Goal: Find specific page/section: Find specific page/section

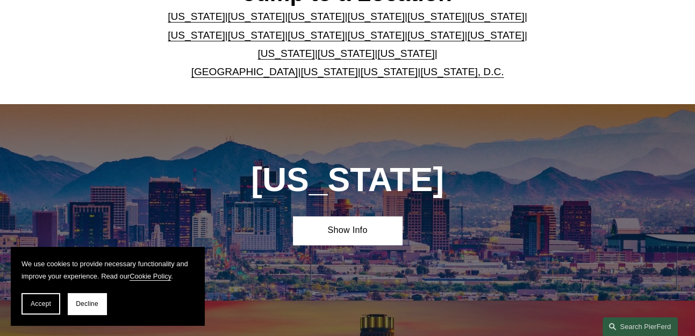
scroll to position [269, 0]
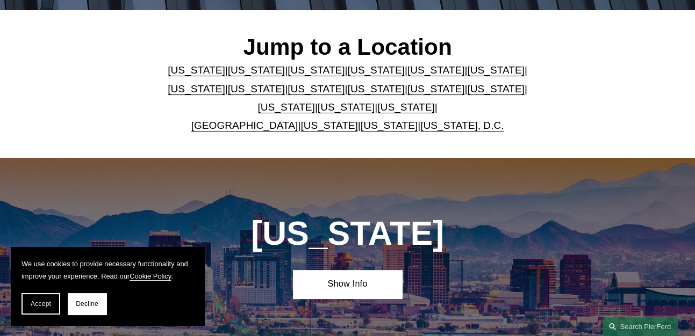
click at [236, 75] on link "[US_STATE]" at bounding box center [256, 69] width 57 height 11
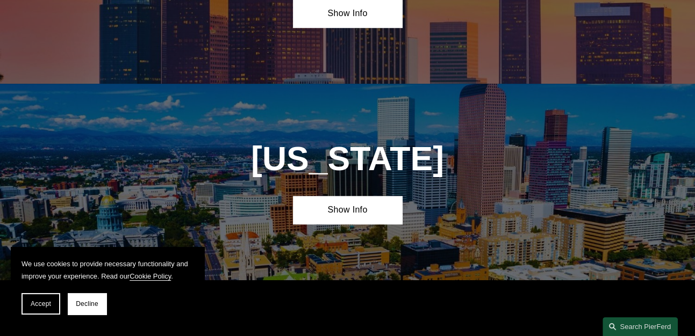
scroll to position [575, 0]
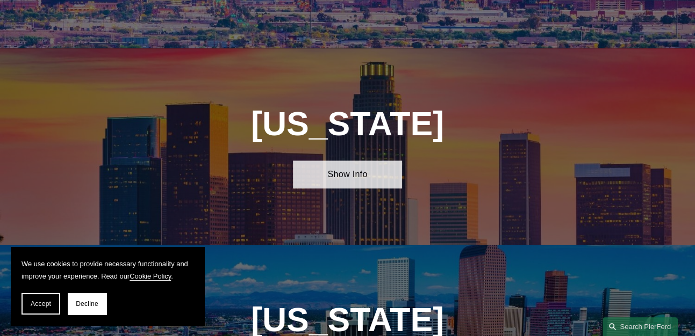
click at [337, 182] on link "Show Info" at bounding box center [347, 175] width 109 height 28
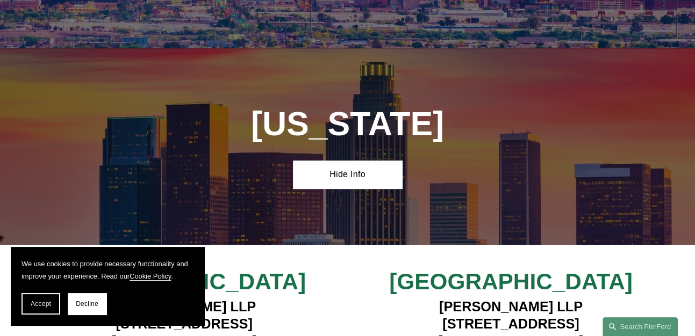
scroll to position [790, 0]
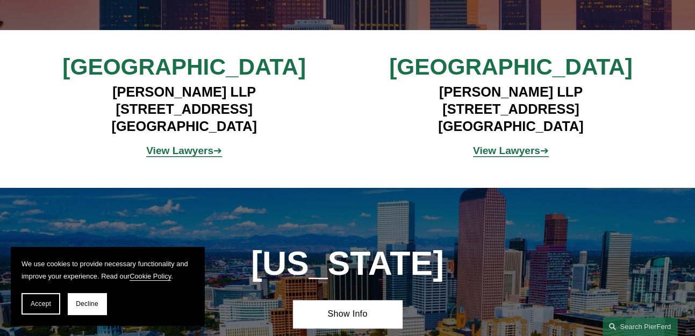
click at [183, 156] on strong "View Lawyers" at bounding box center [179, 150] width 67 height 11
click at [500, 156] on strong "View Lawyers" at bounding box center [506, 150] width 67 height 11
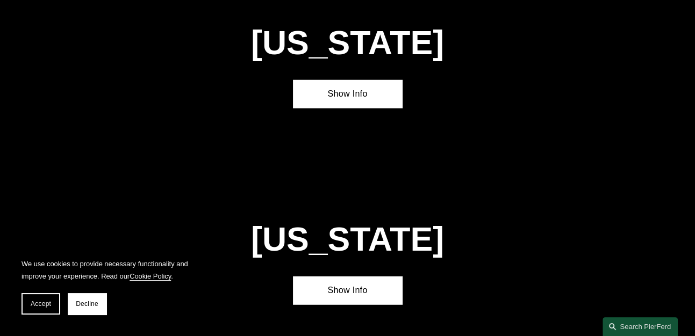
scroll to position [2616, 0]
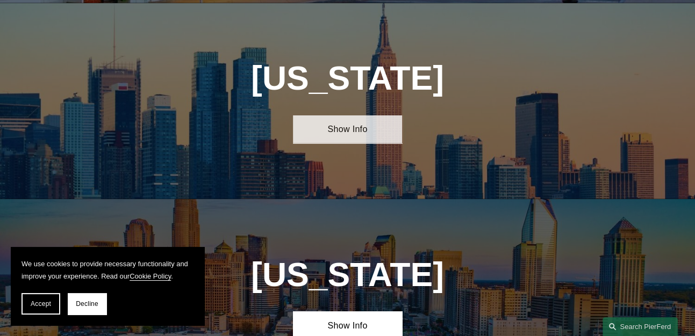
click at [338, 116] on link "Show Info" at bounding box center [347, 130] width 109 height 28
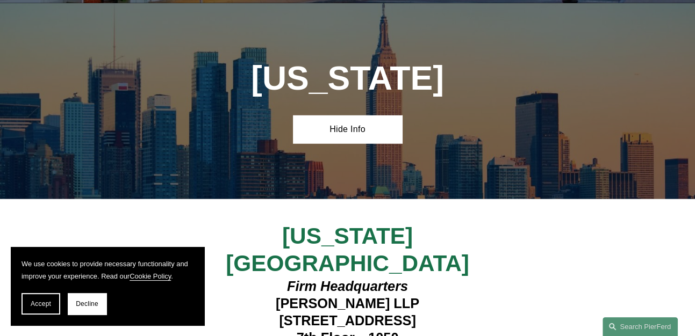
scroll to position [2724, 0]
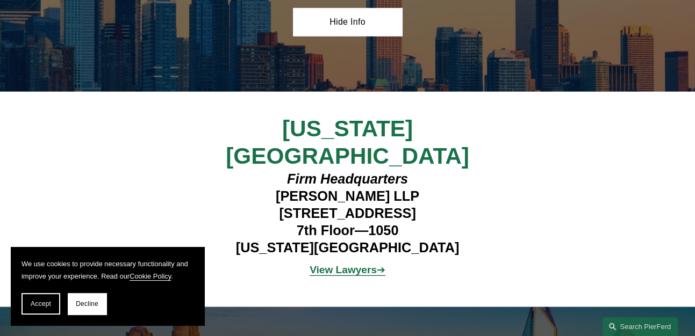
click at [357, 264] on strong "View Lawyers" at bounding box center [342, 269] width 67 height 11
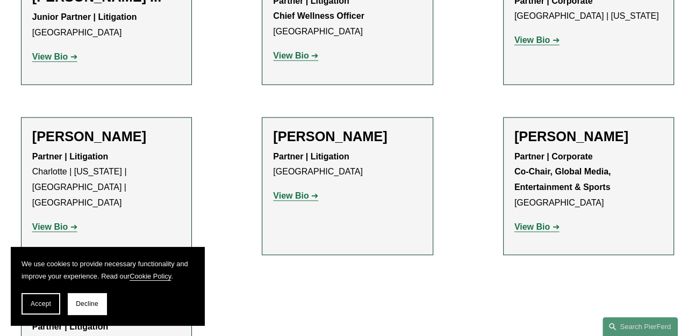
scroll to position [1074, 0]
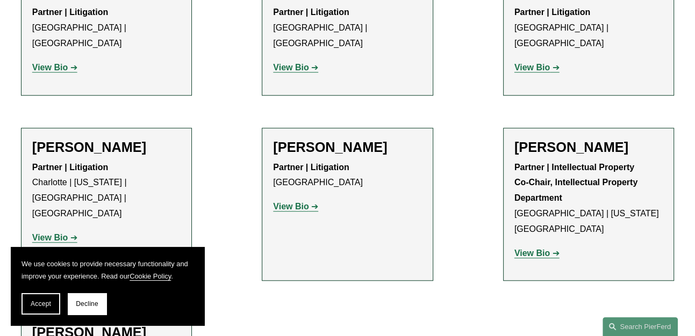
scroll to position [698, 0]
